Goal: Check status: Check status

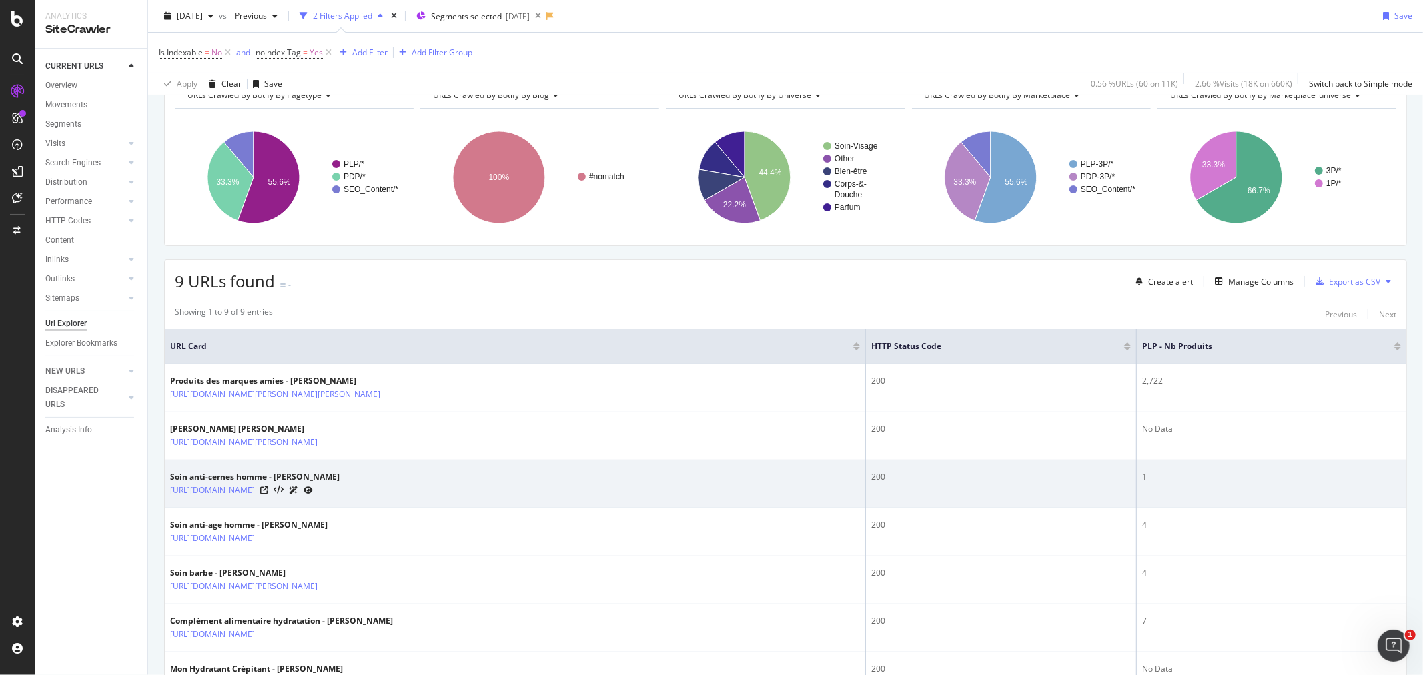
scroll to position [148, 0]
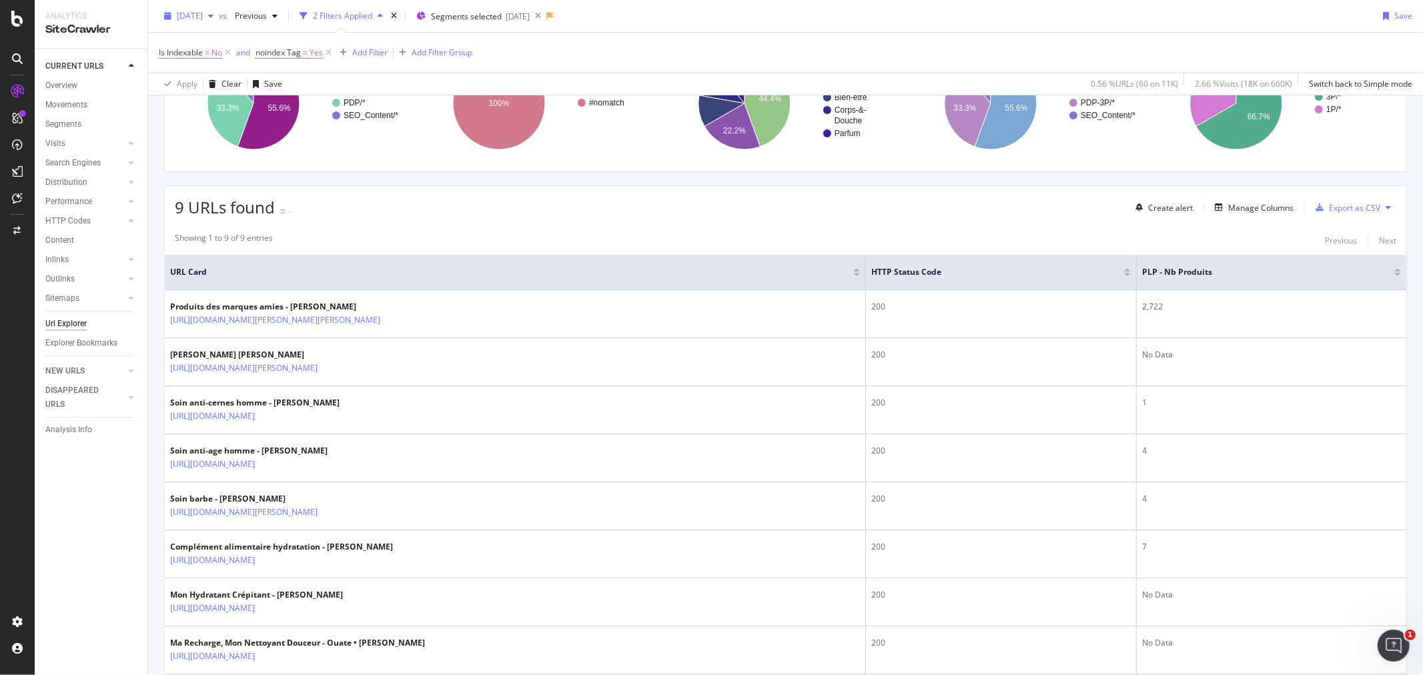
click at [219, 18] on div "button" at bounding box center [211, 16] width 16 height 8
click at [216, 65] on div "[DATE]" at bounding box center [212, 64] width 69 height 12
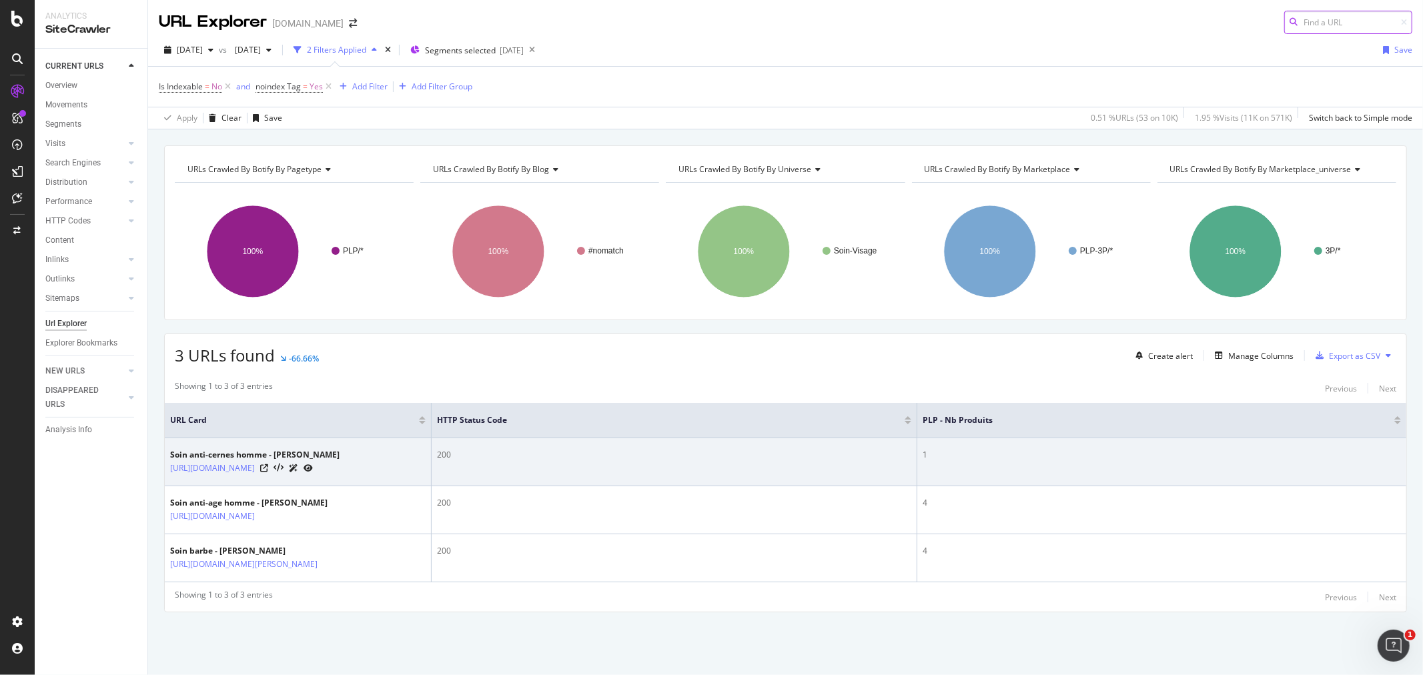
scroll to position [23, 0]
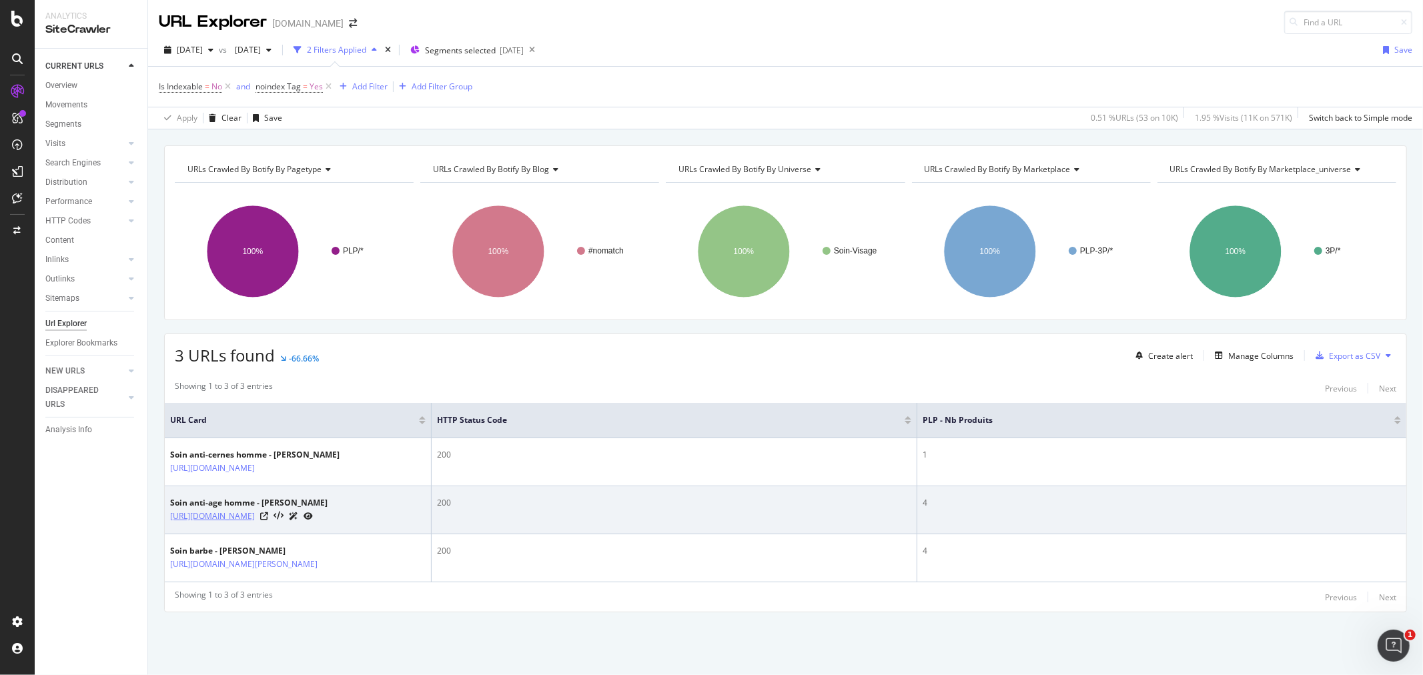
drag, startPoint x: 377, startPoint y: 451, endPoint x: 339, endPoint y: 516, distance: 75.4
click at [268, 464] on icon at bounding box center [264, 468] width 8 height 8
click at [268, 514] on icon at bounding box center [264, 516] width 8 height 8
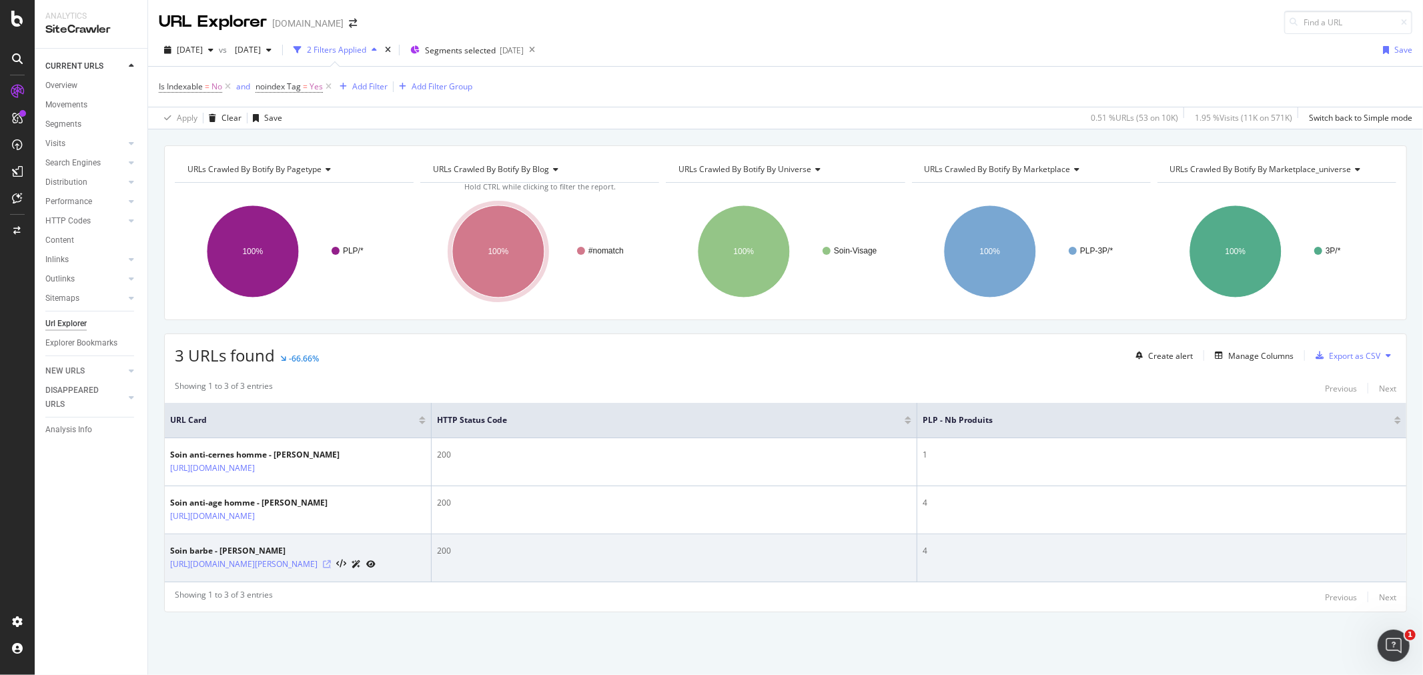
click at [331, 568] on icon at bounding box center [327, 564] width 8 height 8
